Goal: Register for event/course

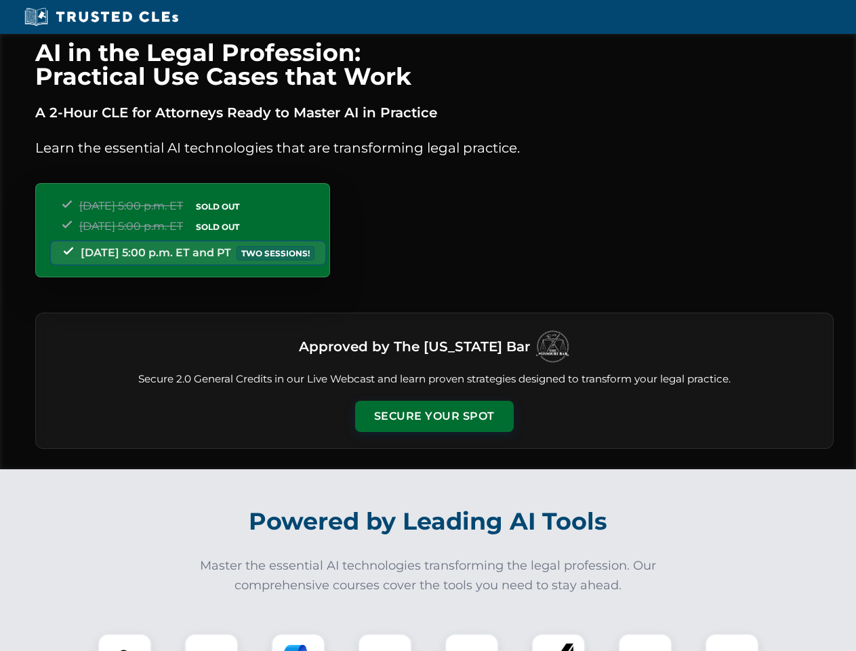
click at [434, 416] on button "Secure Your Spot" at bounding box center [434, 416] width 159 height 31
click at [125, 642] on img at bounding box center [124, 660] width 39 height 39
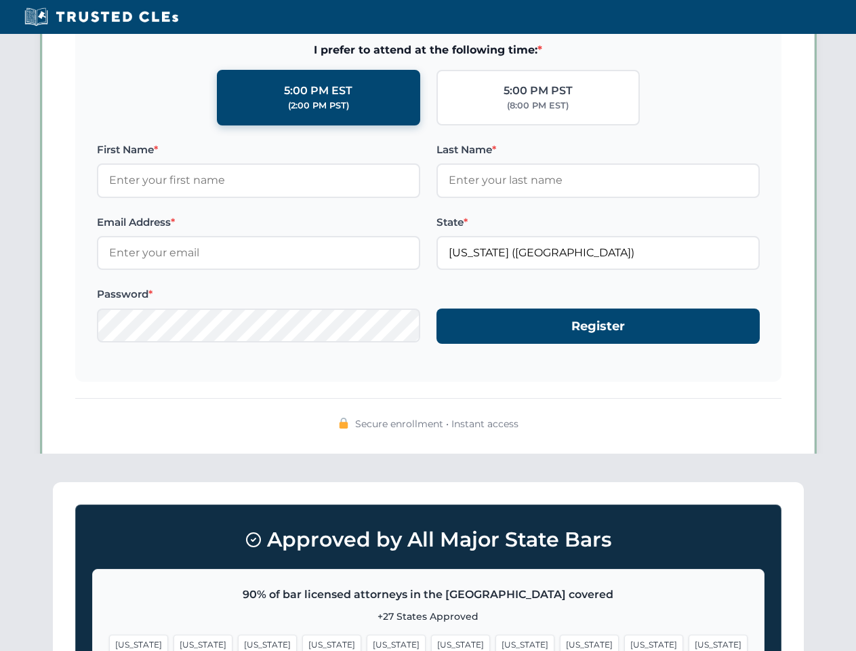
click at [496, 642] on span "[US_STATE]" at bounding box center [525, 645] width 59 height 20
click at [625, 642] on span "[US_STATE]" at bounding box center [654, 645] width 59 height 20
